Goal: Task Accomplishment & Management: Manage account settings

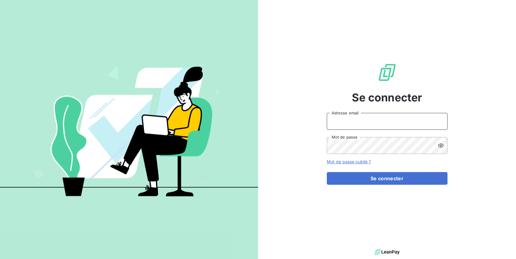
click at [411, 127] on input "Adresse email" at bounding box center [387, 121] width 121 height 17
click at [425, 127] on input "Adresse email" at bounding box center [387, 121] width 121 height 17
type input "[EMAIL_ADDRESS][DOMAIN_NAME]"
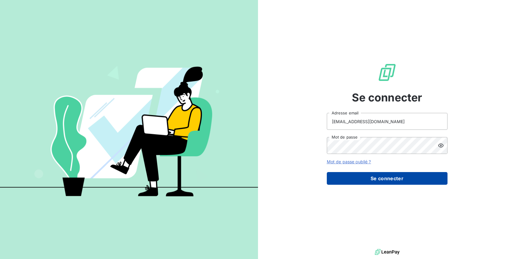
click at [411, 180] on button "Se connecter" at bounding box center [387, 178] width 121 height 13
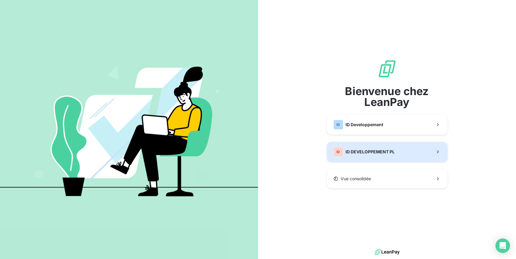
click at [385, 148] on div "ID ID DEVELOPPEMENT PL" at bounding box center [363, 152] width 61 height 10
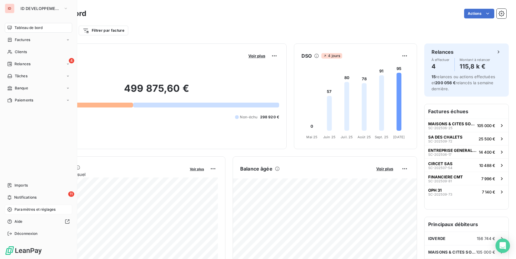
click at [9, 210] on icon at bounding box center [9, 209] width 5 height 5
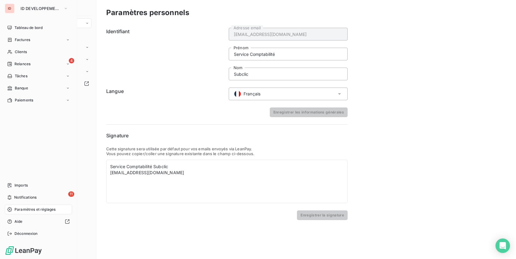
click at [25, 58] on nav "Tableau de bord Factures Clients 4 Relances Tâches Banque Paiements" at bounding box center [38, 64] width 67 height 82
click at [26, 63] on span "Relances" at bounding box center [22, 63] width 16 height 5
click at [35, 50] on div "Clients" at bounding box center [38, 52] width 67 height 10
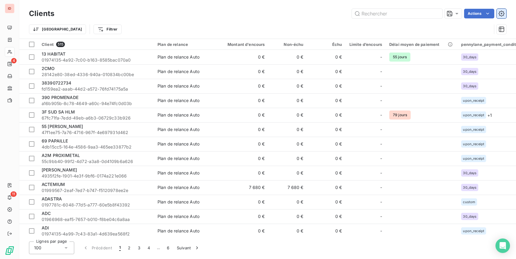
click at [501, 12] on icon "button" at bounding box center [501, 14] width 6 height 6
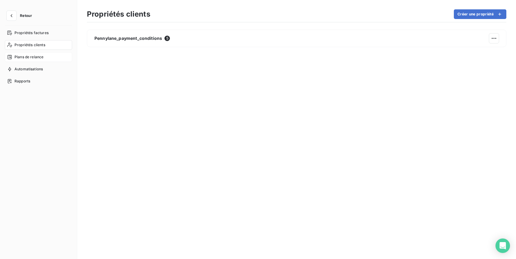
click at [31, 56] on span "Plans de relance" at bounding box center [28, 56] width 29 height 5
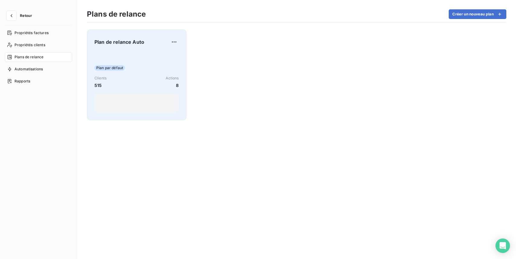
click at [143, 55] on div "Plan par défaut Clients 515 Actions 8" at bounding box center [136, 82] width 84 height 61
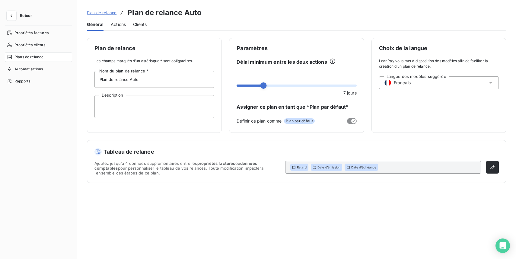
click at [118, 23] on span "Actions" at bounding box center [118, 24] width 15 height 6
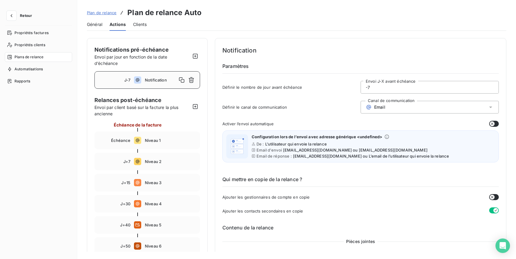
click at [143, 85] on div "J-7 Notification" at bounding box center [147, 79] width 106 height 17
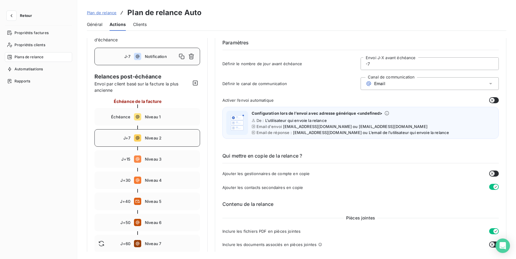
scroll to position [31, 0]
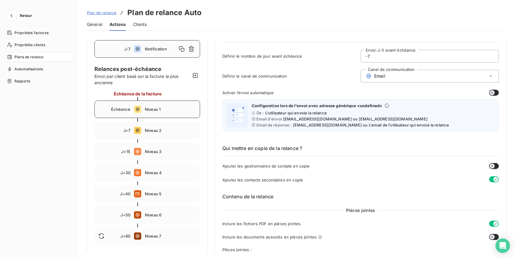
click at [169, 113] on div "Échéance Niveau 1" at bounding box center [147, 108] width 106 height 17
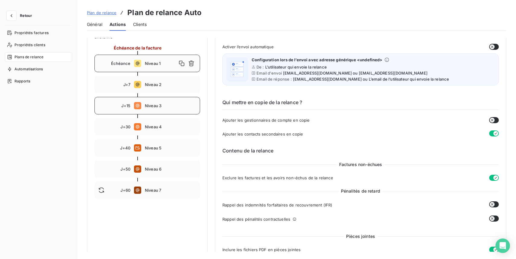
scroll to position [77, 0]
click at [180, 86] on span "Niveau 2" at bounding box center [170, 84] width 51 height 5
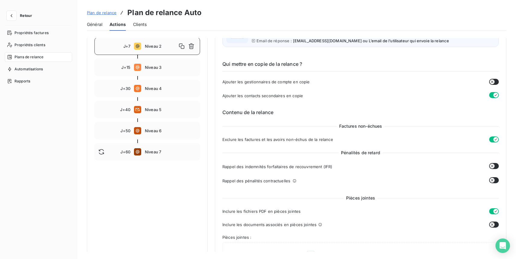
scroll to position [110, 0]
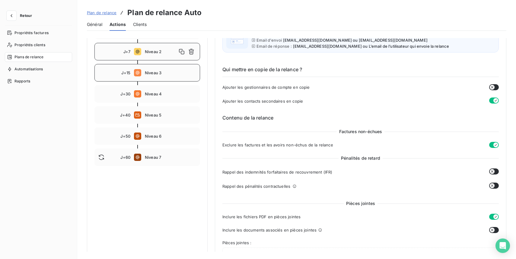
click at [179, 78] on div "J+15 Niveau 3" at bounding box center [147, 72] width 106 height 17
click at [179, 96] on div "J+30 Niveau 4" at bounding box center [147, 93] width 106 height 17
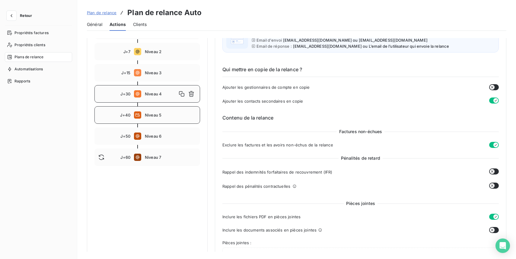
click at [173, 119] on div "J+40 Niveau 5" at bounding box center [147, 114] width 106 height 17
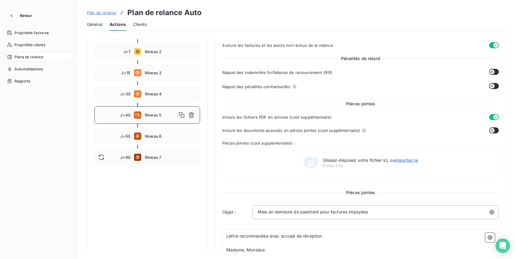
scroll to position [134, 0]
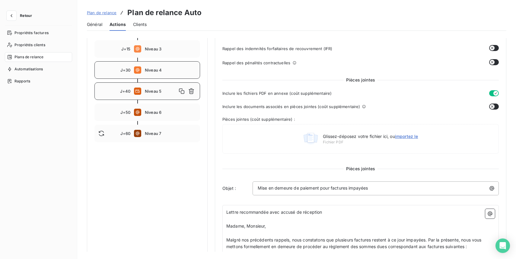
click at [180, 76] on div "J+30 Niveau 4" at bounding box center [147, 69] width 106 height 17
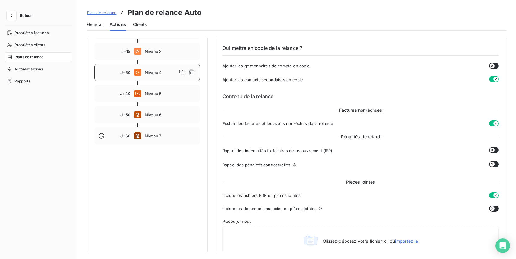
scroll to position [103, 0]
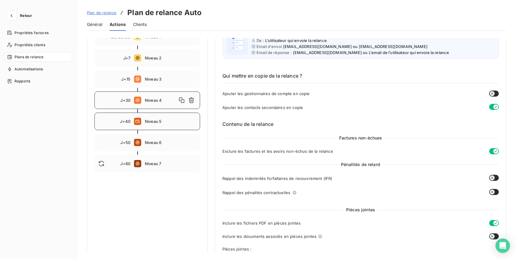
click at [172, 124] on div "J+40 Niveau 5" at bounding box center [147, 121] width 106 height 17
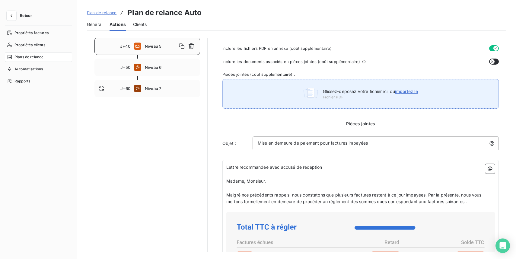
scroll to position [179, 0]
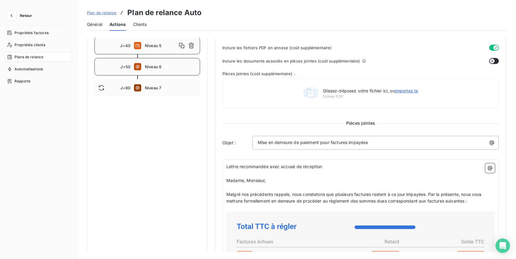
click at [183, 68] on span "Niveau 6" at bounding box center [170, 66] width 51 height 5
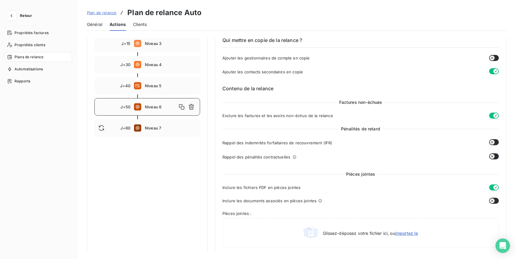
scroll to position [127, 0]
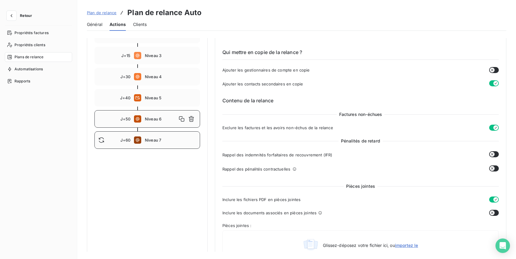
click at [181, 144] on div "J+60 Niveau 7" at bounding box center [147, 139] width 106 height 17
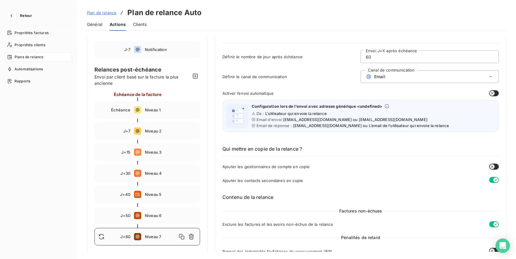
scroll to position [32, 0]
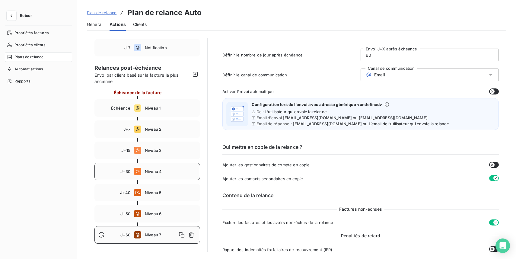
click at [172, 176] on div "J+30 Niveau 4" at bounding box center [147, 171] width 106 height 17
type input "30"
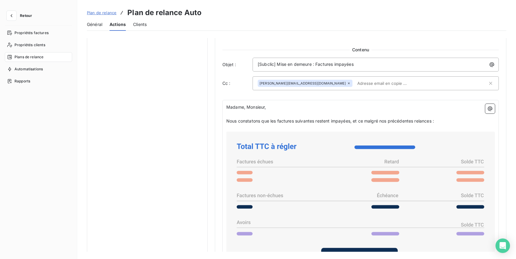
scroll to position [353, 0]
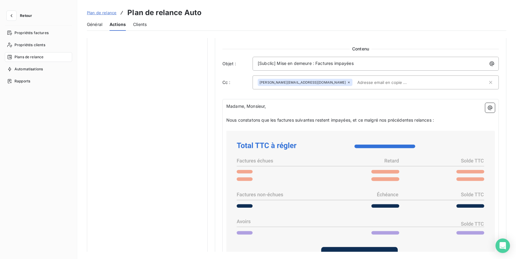
click at [355, 81] on input "text" at bounding box center [390, 82] width 70 height 9
drag, startPoint x: 337, startPoint y: 82, endPoint x: 307, endPoint y: 81, distance: 29.6
click at [307, 81] on div "[PERSON_NAME][EMAIL_ADDRESS][DOMAIN_NAME] [DOMAIN_NAME]" at bounding box center [373, 82] width 230 height 9
type input "[DOMAIN_NAME]"
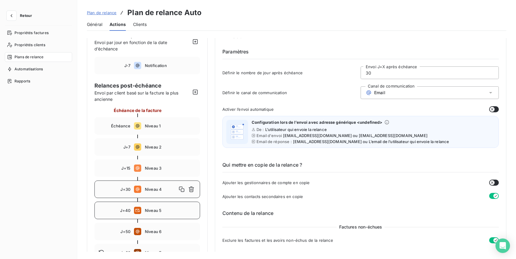
scroll to position [0, 0]
